Goal: Information Seeking & Learning: Learn about a topic

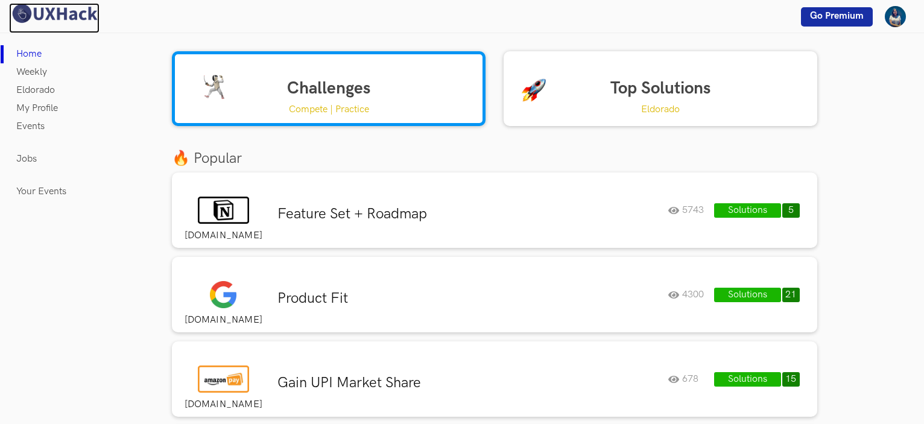
click at [64, 10] on img at bounding box center [54, 13] width 90 height 21
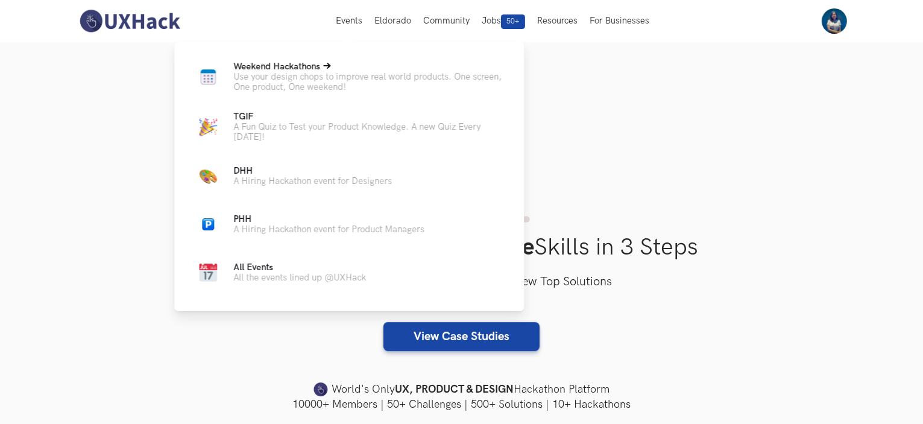
click at [311, 86] on p "Use your design chops to improve real world products. One screen, One product, …" at bounding box center [368, 82] width 271 height 20
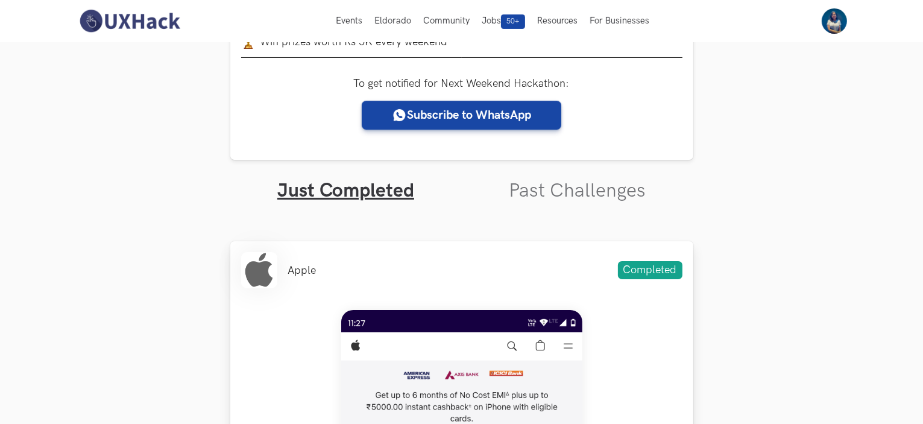
scroll to position [301, 0]
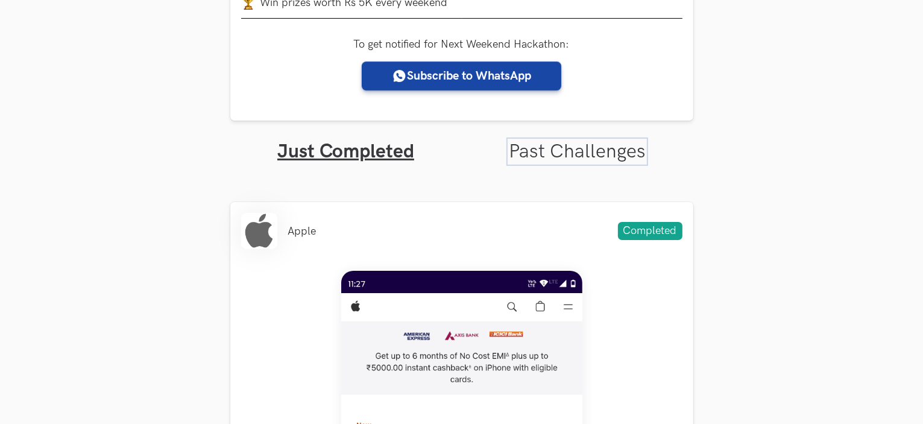
click at [552, 145] on link "Past Challenges" at bounding box center [577, 152] width 137 height 24
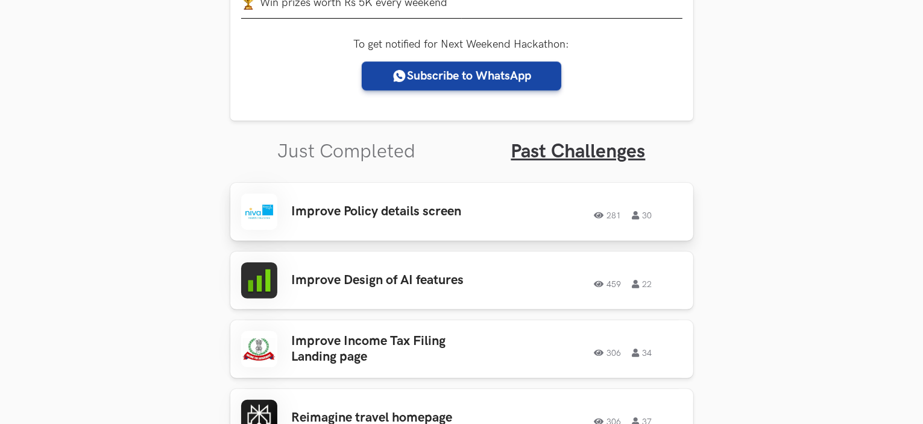
click at [316, 199] on div "Improve Policy details screen 281 30 281 30" at bounding box center [461, 212] width 441 height 36
click at [461, 275] on h3 "Improve Design of AI features" at bounding box center [386, 280] width 188 height 16
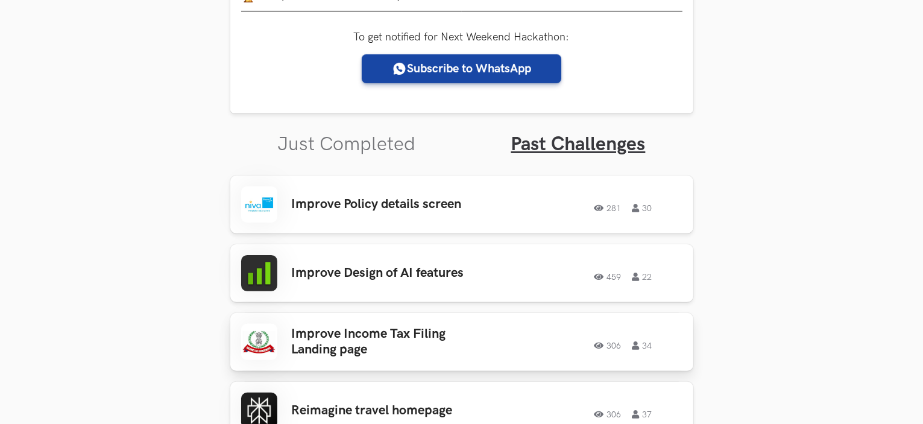
scroll to position [401, 0]
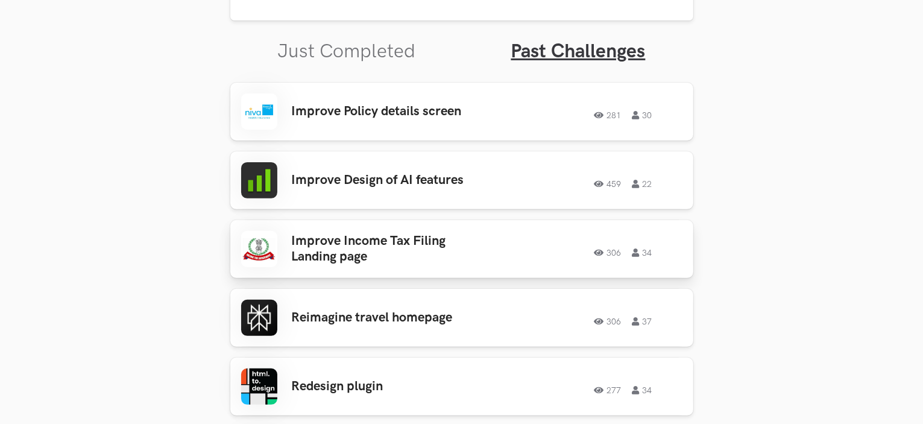
click at [381, 251] on h3 "Improve Income Tax Filing Landing page" at bounding box center [386, 249] width 188 height 32
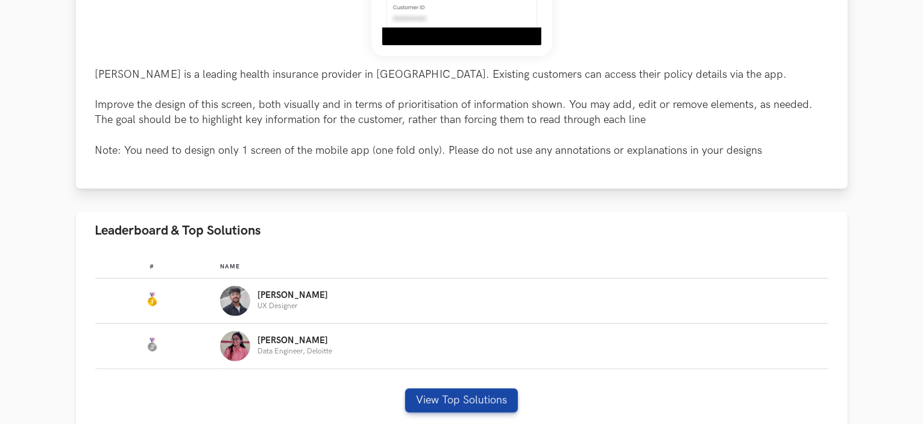
scroll to position [502, 0]
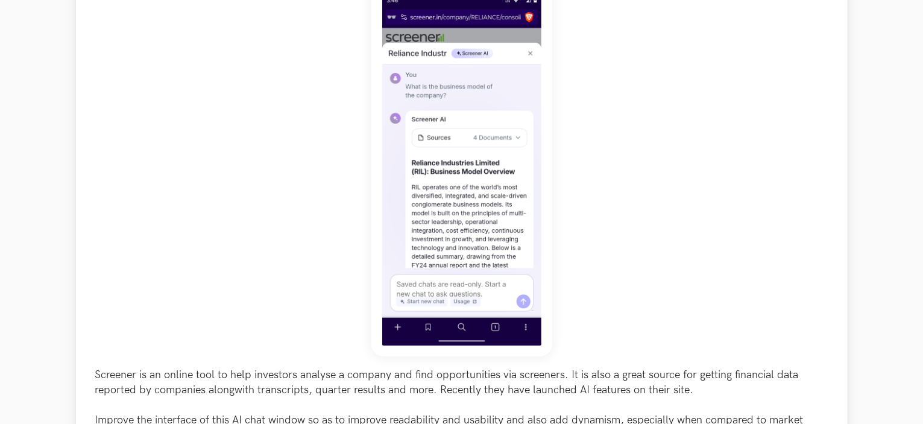
scroll to position [301, 0]
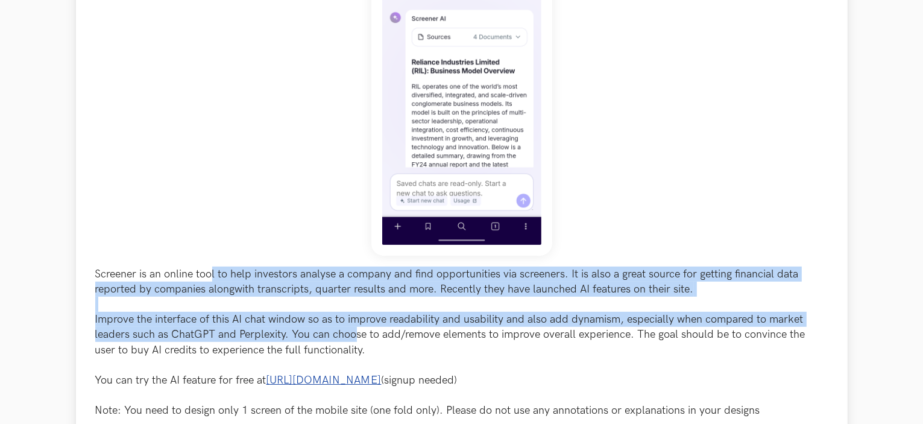
drag, startPoint x: 214, startPoint y: 276, endPoint x: 357, endPoint y: 332, distance: 153.5
click at [357, 332] on p "Screener is an online tool to help investors analyse a company and find opportu…" at bounding box center [461, 342] width 733 height 152
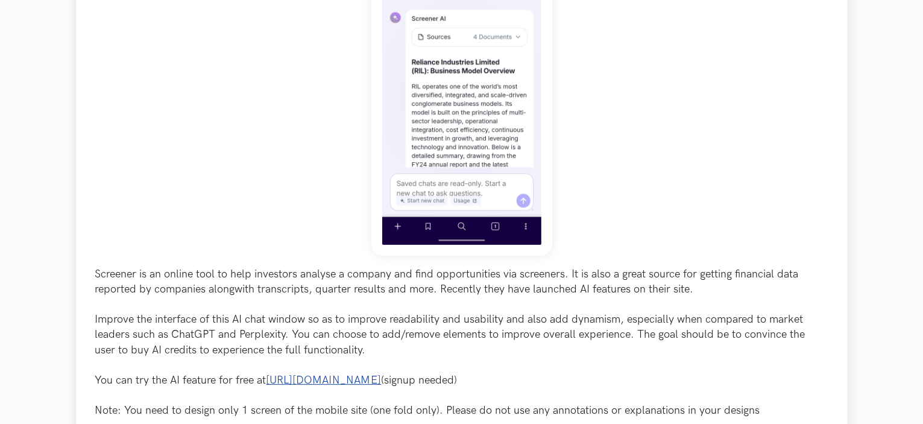
click at [421, 340] on p "Screener is an online tool to help investors analyse a company and find opportu…" at bounding box center [461, 342] width 733 height 152
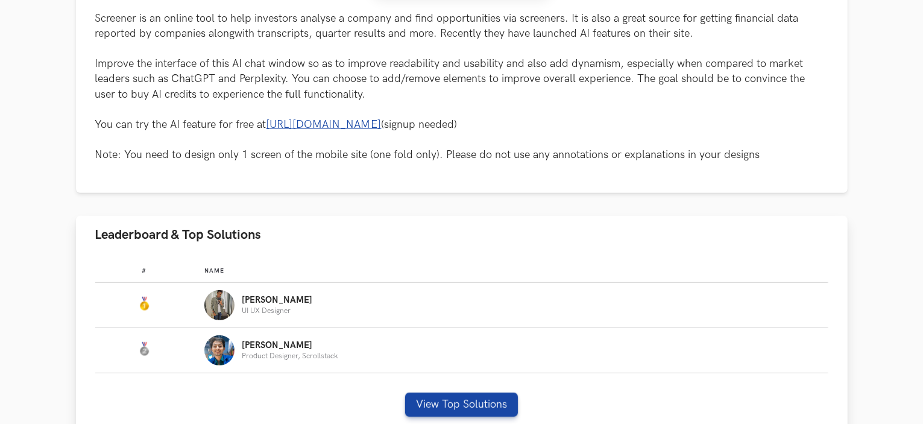
scroll to position [603, 0]
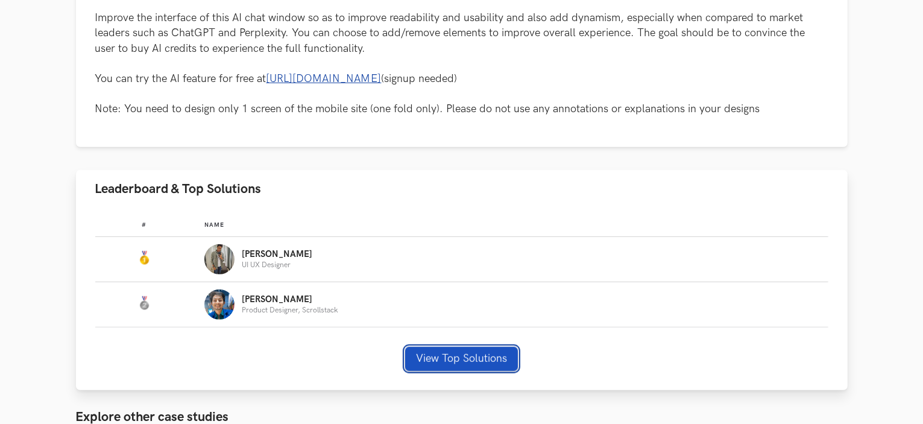
click at [443, 359] on button "View Top Solutions" at bounding box center [461, 359] width 113 height 24
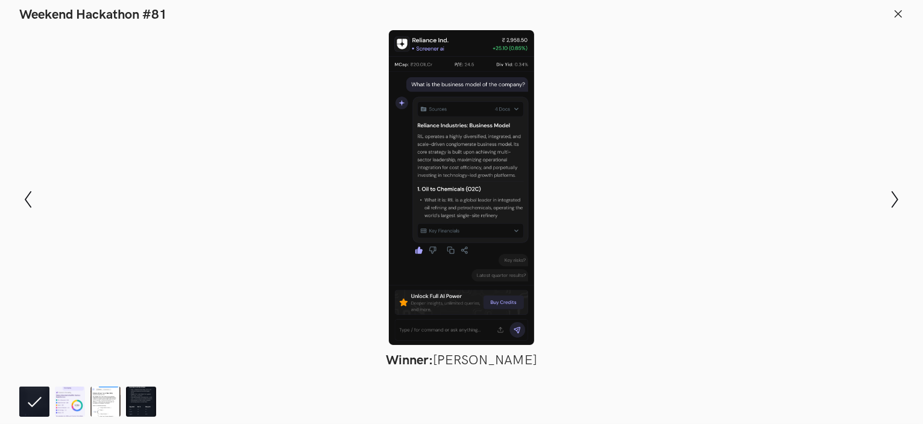
click at [893, 11] on icon at bounding box center [898, 13] width 11 height 11
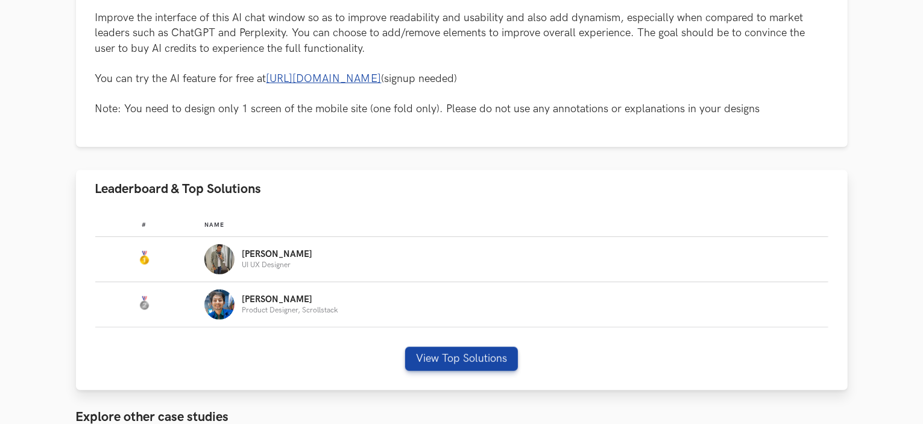
click at [480, 373] on div "# Name #: Name: Yuvraj UI UX Designer #: Name: Archit Product Designer, Scrolls…" at bounding box center [462, 299] width 772 height 182
click at [480, 359] on button "View Top Solutions" at bounding box center [461, 359] width 113 height 24
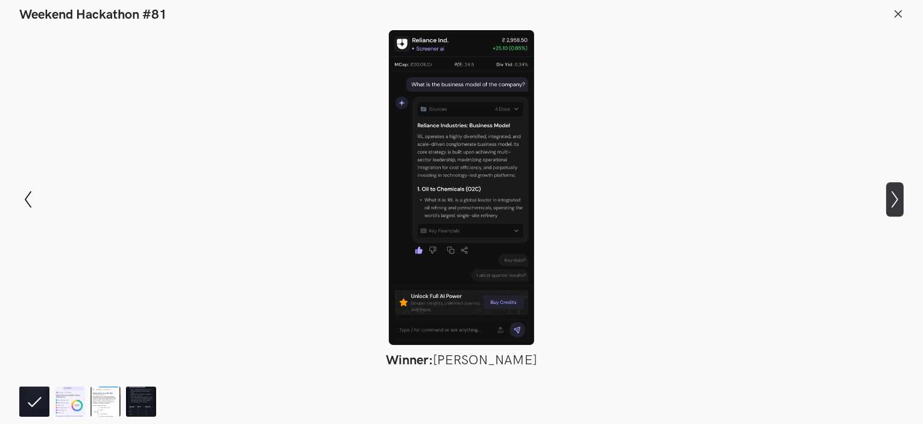
click at [891, 206] on icon "Show next slide" at bounding box center [894, 198] width 17 height 17
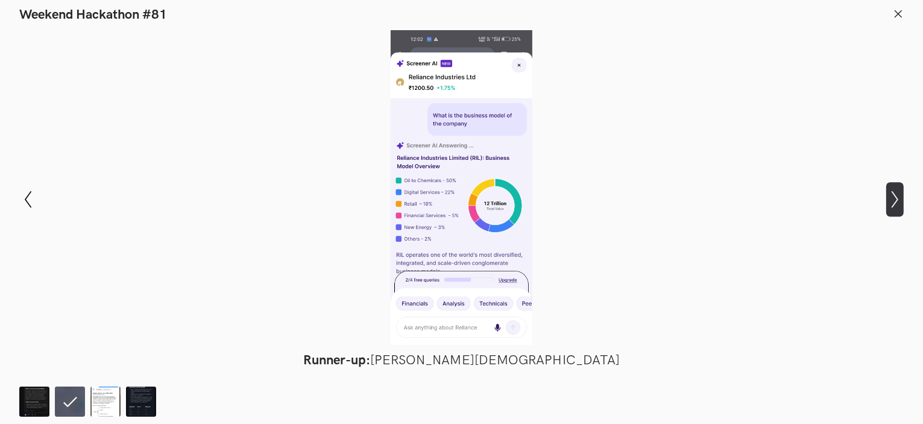
click at [892, 198] on icon "Show next slide" at bounding box center [894, 198] width 17 height 17
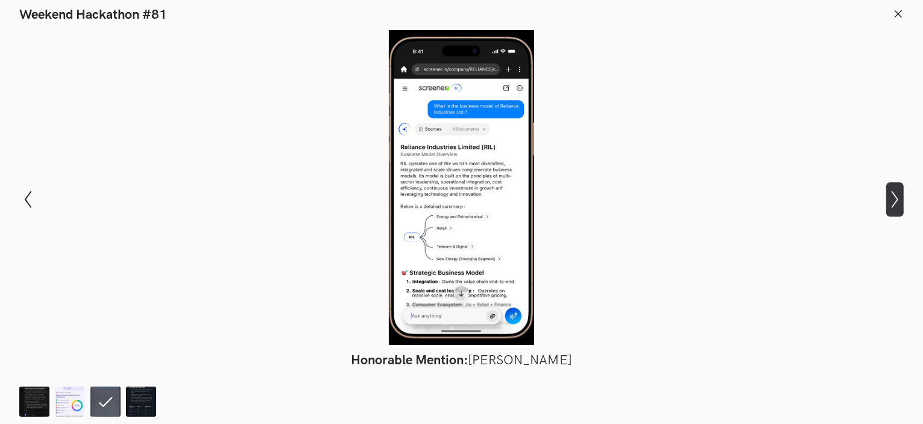
click at [892, 198] on icon "Show next slide" at bounding box center [894, 198] width 17 height 17
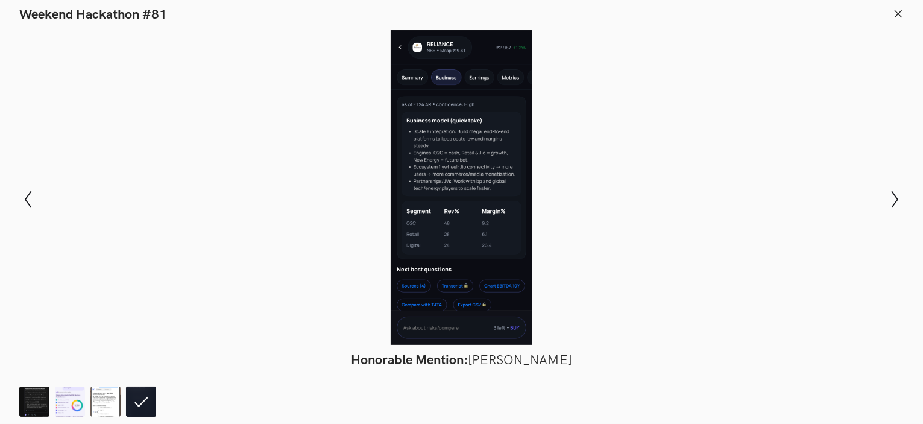
click at [899, 13] on line at bounding box center [898, 13] width 7 height 7
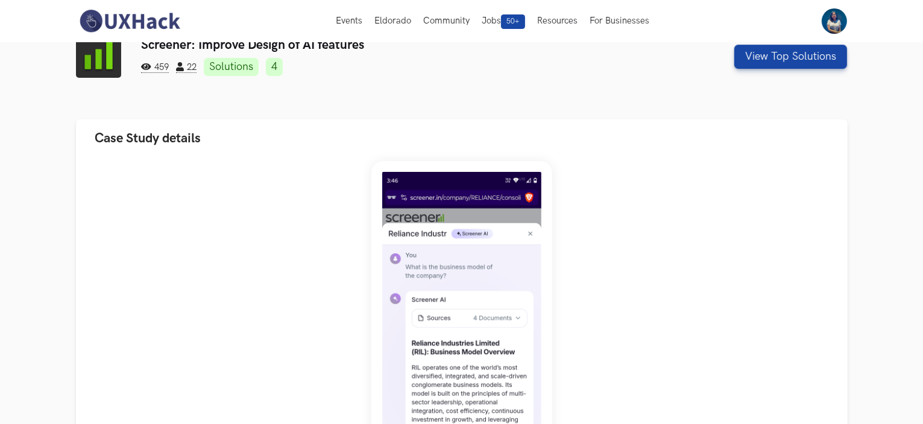
scroll to position [0, 0]
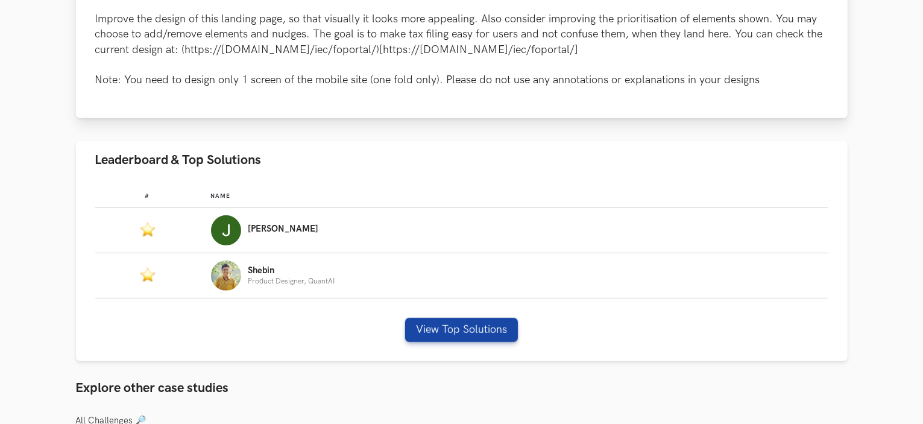
scroll to position [603, 0]
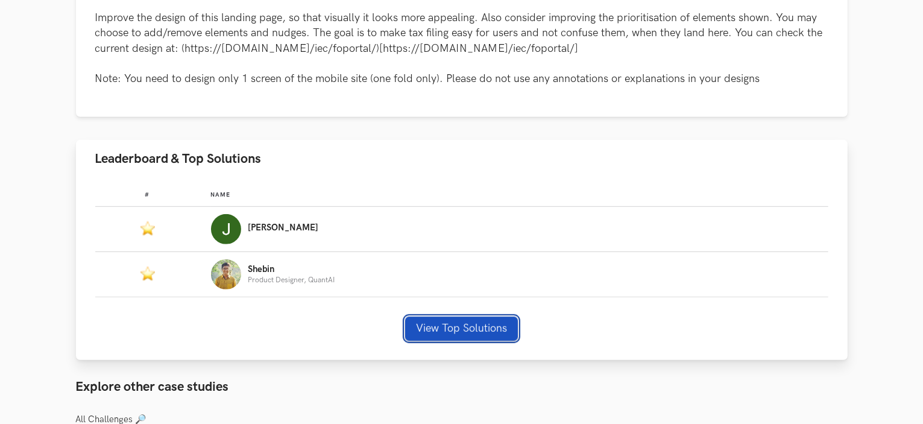
click at [497, 336] on button "View Top Solutions" at bounding box center [461, 328] width 113 height 24
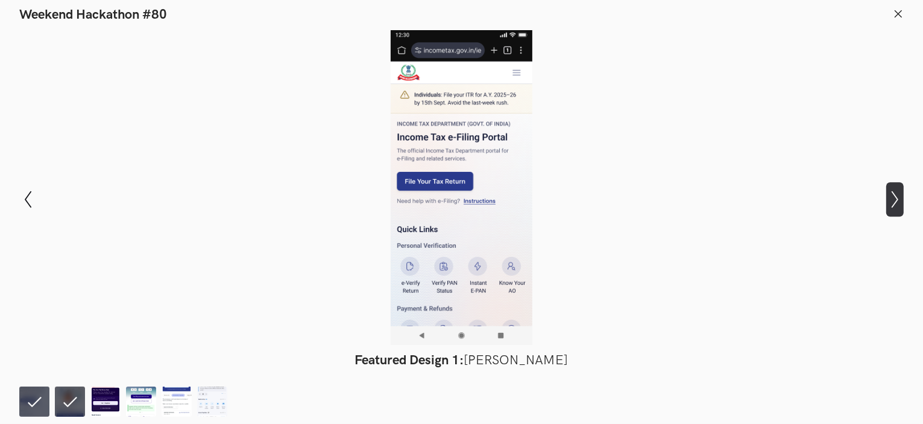
click at [892, 201] on icon "Show next slide" at bounding box center [894, 198] width 17 height 17
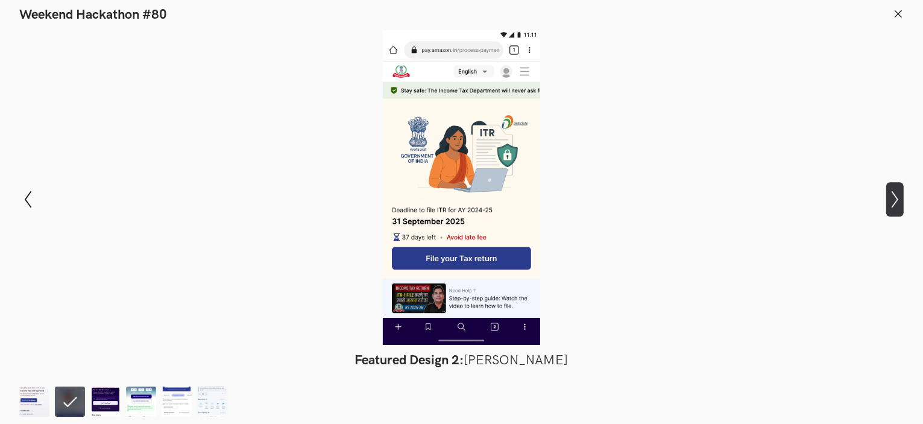
click at [892, 201] on icon "Show next slide" at bounding box center [894, 198] width 17 height 17
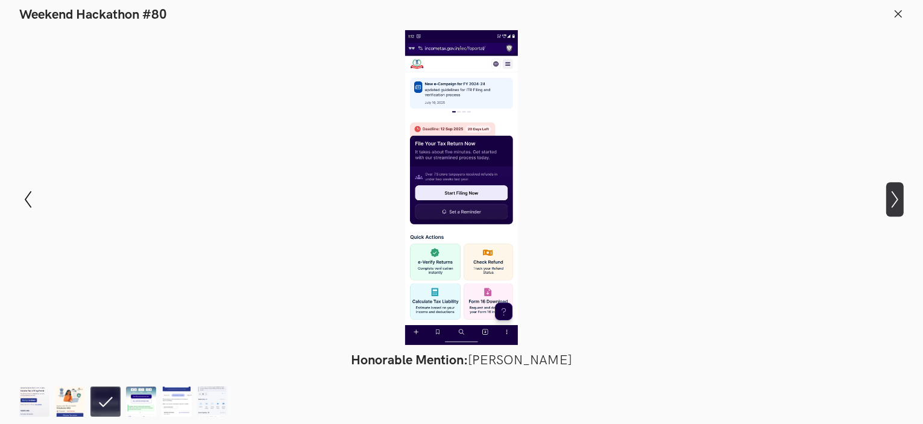
click at [892, 201] on icon "Show next slide" at bounding box center [894, 198] width 17 height 17
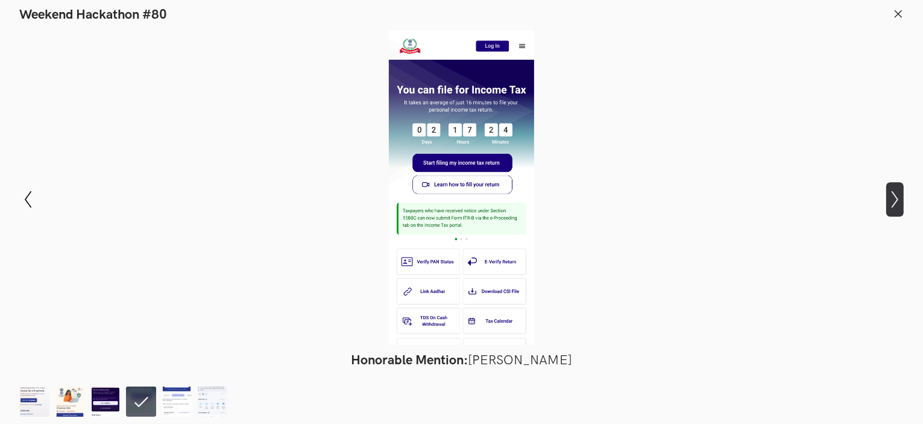
click at [891, 194] on icon "Show next slide" at bounding box center [894, 198] width 17 height 17
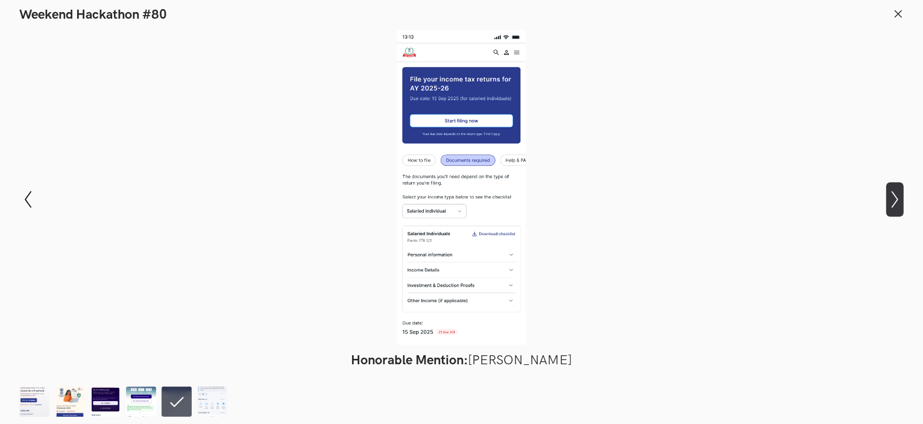
click at [891, 194] on icon "Show next slide" at bounding box center [894, 198] width 17 height 17
